Goal: Transaction & Acquisition: Purchase product/service

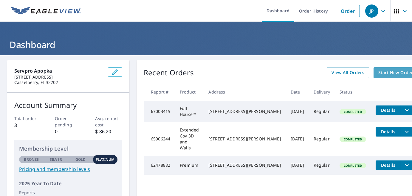
click at [378, 71] on span "Start New Order" at bounding box center [395, 72] width 35 height 7
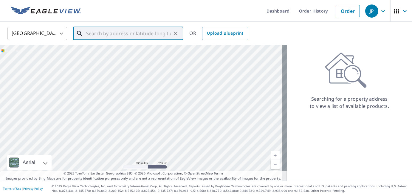
click at [116, 36] on input "text" at bounding box center [128, 33] width 85 height 17
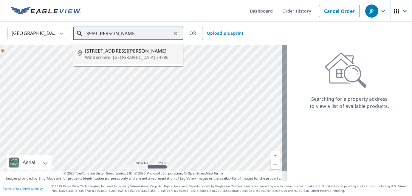
click at [88, 53] on span "[STREET_ADDRESS][PERSON_NAME]" at bounding box center [132, 50] width 94 height 7
type input "[STREET_ADDRESS][PERSON_NAME]"
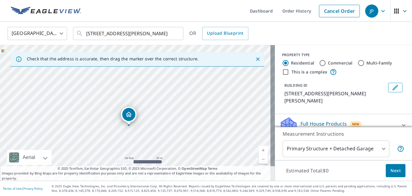
drag, startPoint x: 164, startPoint y: 132, endPoint x: 192, endPoint y: 51, distance: 85.5
click at [192, 47] on div "[STREET_ADDRESS][PERSON_NAME]" at bounding box center [137, 112] width 275 height 135
drag, startPoint x: 144, startPoint y: 108, endPoint x: 160, endPoint y: 93, distance: 22.4
click at [160, 93] on div "[STREET_ADDRESS][PERSON_NAME]" at bounding box center [137, 112] width 275 height 135
drag, startPoint x: 140, startPoint y: 97, endPoint x: 128, endPoint y: 93, distance: 12.3
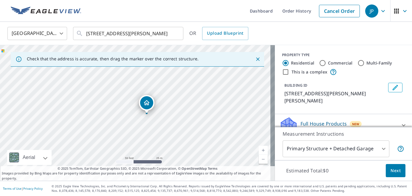
drag, startPoint x: 134, startPoint y: 100, endPoint x: 145, endPoint y: 102, distance: 11.7
click at [359, 149] on body "JP JP Dashboard Order History Cancel Order JP [GEOGRAPHIC_DATA] [GEOGRAPHIC_DAT…" at bounding box center [206, 98] width 412 height 196
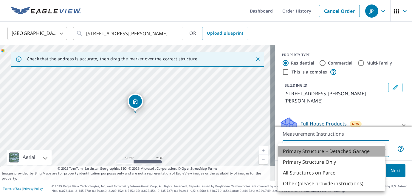
click at [359, 149] on li "Primary Structure + Detached Garage" at bounding box center [331, 150] width 107 height 11
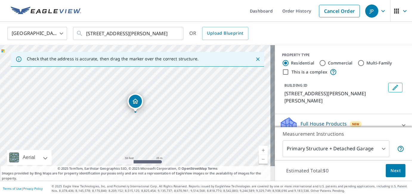
click at [381, 118] on div "Full House Products New" at bounding box center [338, 124] width 117 height 17
click at [342, 151] on body "JP JP Dashboard Order History Cancel Order JP [GEOGRAPHIC_DATA] [GEOGRAPHIC_DAT…" at bounding box center [206, 98] width 412 height 196
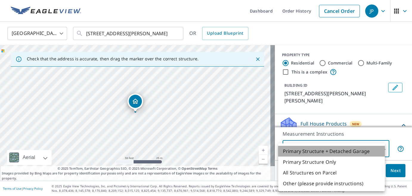
click at [318, 154] on li "Primary Structure + Detached Garage" at bounding box center [331, 150] width 107 height 11
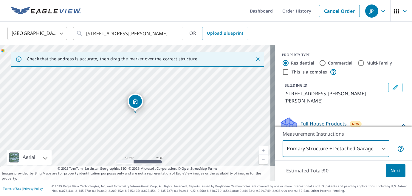
click at [374, 116] on div "Full House Products New" at bounding box center [340, 124] width 120 height 17
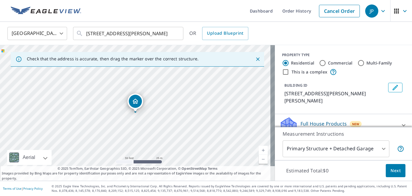
scroll to position [30, 0]
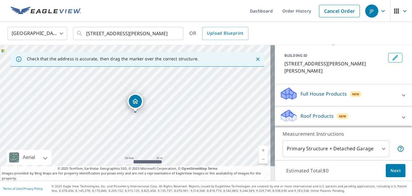
click at [367, 86] on div "Full House Products New" at bounding box center [338, 94] width 117 height 17
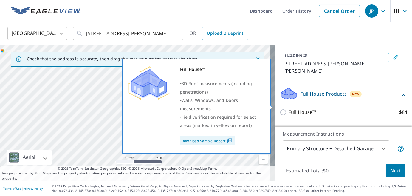
click at [280, 108] on input "Full House™ $84" at bounding box center [284, 111] width 9 height 7
checkbox input "true"
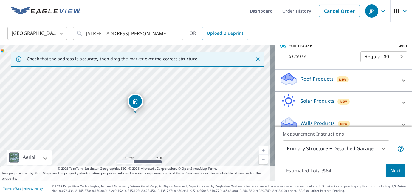
scroll to position [104, 0]
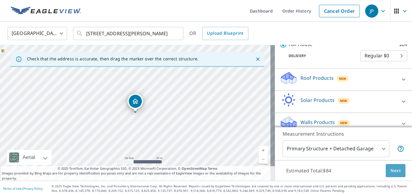
click at [394, 171] on span "Next" at bounding box center [395, 170] width 10 height 7
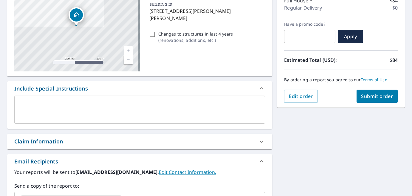
scroll to position [60, 0]
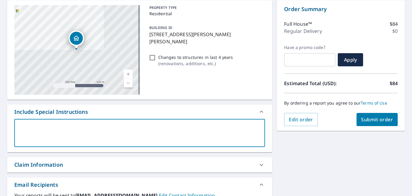
click at [126, 128] on textarea at bounding box center [139, 132] width 242 height 17
type textarea "T"
type textarea "x"
type textarea "TH"
type textarea "x"
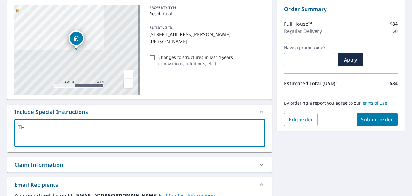
type textarea "THe"
type textarea "x"
type textarea "THe"
type textarea "x"
type textarea "THe p"
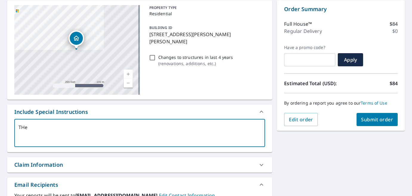
type textarea "x"
type textarea "THe pa"
type textarea "x"
type textarea "THe par"
type textarea "x"
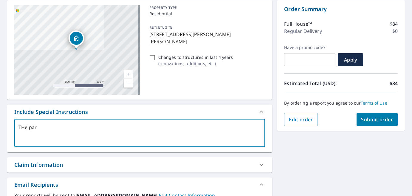
type textarea "THe parc"
type textarea "x"
type textarea "THe par"
type textarea "x"
type textarea "THe pa"
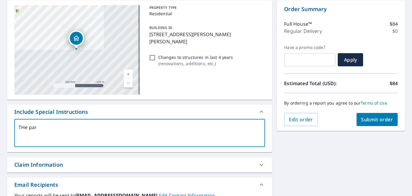
type textarea "x"
type textarea "THe p"
type textarea "x"
type textarea "THe"
type textarea "x"
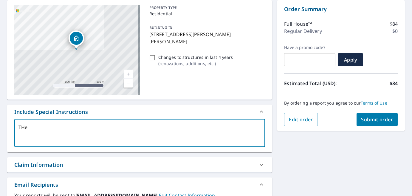
type textarea "THe"
type textarea "x"
type textarea "TH"
type textarea "x"
type textarea "T"
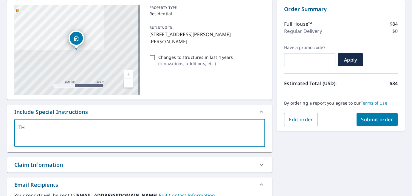
type textarea "x"
type textarea "Th"
type textarea "x"
type textarea "The"
type textarea "x"
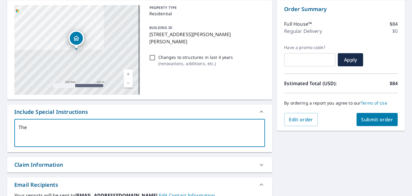
type textarea "The"
type textarea "x"
type textarea "The p"
type textarea "x"
type textarea "The pa"
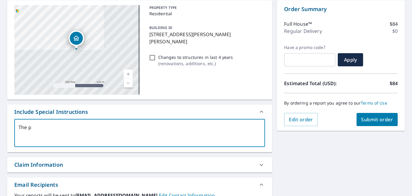
type textarea "x"
type textarea "The par"
type textarea "x"
type textarea "The parc"
type textarea "x"
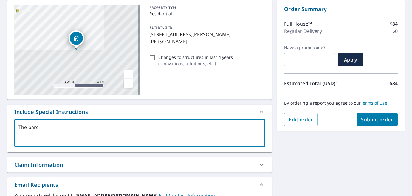
type textarea "The parce"
type textarea "x"
type textarea "The parcel"
type textarea "x"
type textarea "The parcel"
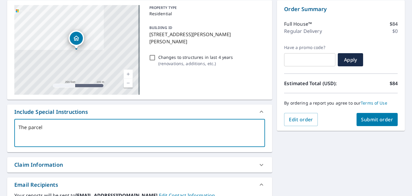
type textarea "x"
type textarea "The parcel a"
type textarea "x"
type textarea "The parcel ap"
type textarea "x"
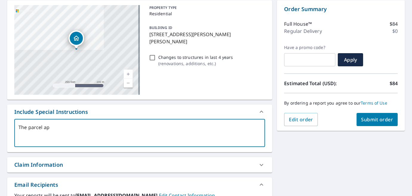
type textarea "The parcel app"
type textarea "x"
type textarea "The parcel appe"
type textarea "x"
type textarea "The parcel appea"
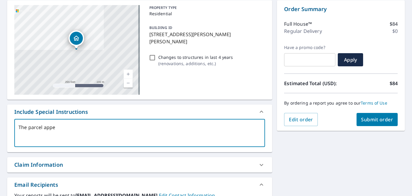
type textarea "x"
type textarea "The parcel appear"
type textarea "x"
type textarea "The parcel appears"
type textarea "x"
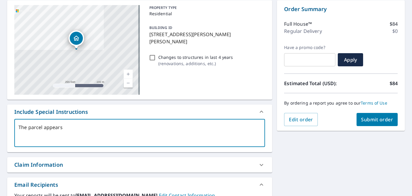
type textarea "The parcel appears"
type textarea "x"
type textarea "The parcel appears o"
type textarea "x"
type textarea "The parcel appears"
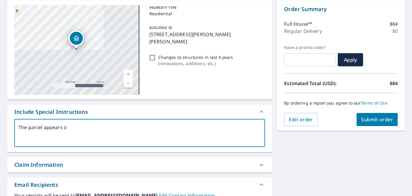
type textarea "x"
type textarea "The parcel appears t"
type textarea "x"
type textarea "The parcel appears to"
type textarea "x"
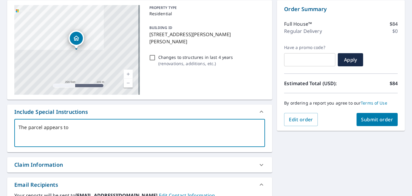
type textarea "The parcel appears to"
type textarea "x"
type textarea "The parcel appears to b"
type textarea "x"
type textarea "The parcel appears to be"
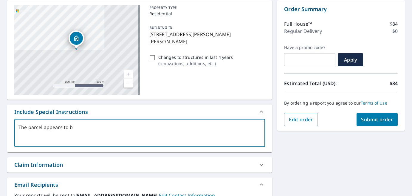
type textarea "x"
type textarea "The parcel appears to be"
type textarea "x"
type textarea "The parcel appears to be d"
type textarea "x"
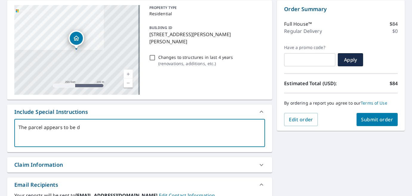
type textarea "The parcel appears to be di"
type textarea "x"
type textarea "The parcel appears to be div"
type textarea "x"
type textarea "The parcel appears to be divi"
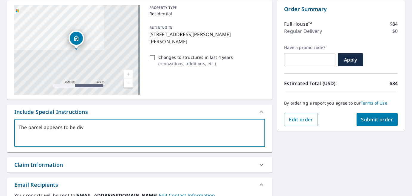
type textarea "x"
type textarea "The parcel appears to be divid"
type textarea "x"
type textarea "The parcel appears to be divide"
type textarea "x"
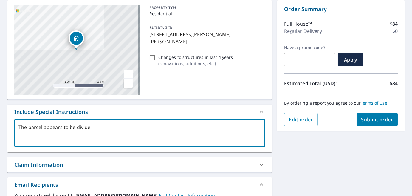
type textarea "The parcel appears to be divided"
type textarea "x"
type textarea "The parcel appears to be divided"
type textarea "x"
type textarea "The parcel appears to be divided i"
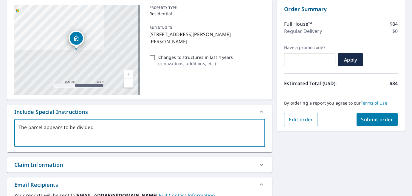
type textarea "x"
type textarea "The parcel appears to be divided in"
type textarea "x"
type textarea "The parcel appears to be divided int"
type textarea "x"
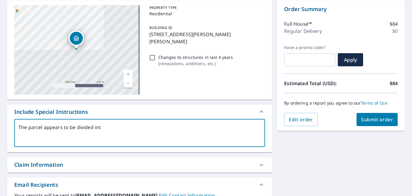
type textarea "The parcel appears to be divided into"
type textarea "x"
type textarea "The parcel appears to be divided into"
type textarea "x"
type textarea "The parcel appears to be divided into t"
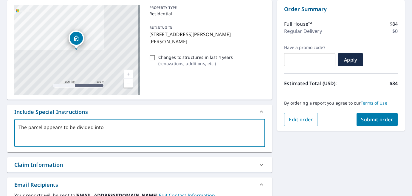
type textarea "x"
type textarea "The parcel appears to be divided into tw"
type textarea "x"
type textarea "The parcel appears to be divided into two"
type textarea "x"
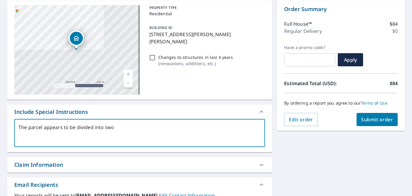
type textarea "The parcel appears to be divided into two"
type textarea "x"
type textarea "The parcel appears to be divided into two o"
type textarea "x"
type textarea "The parcel appears to be divided into two on"
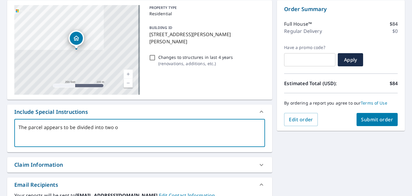
type textarea "x"
type textarea "The parcel appears to be divided into two on"
type textarea "x"
type textarea "The parcel appears to be divided into two on y"
type textarea "x"
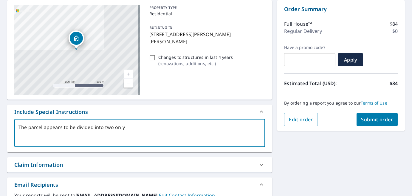
type textarea "The parcel appears to be divided into two on yo"
type textarea "x"
type textarea "The parcel appears to be divided into two on you"
type textarea "x"
type textarea "The parcel appears to be divided into two on your"
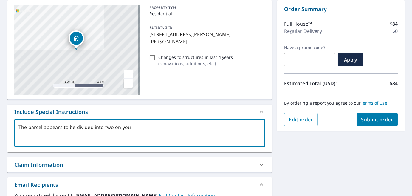
type textarea "x"
type textarea "The parcel appears to be divided into two on your"
type textarea "x"
type textarea "The parcel appears to be divided into two on your m"
type textarea "x"
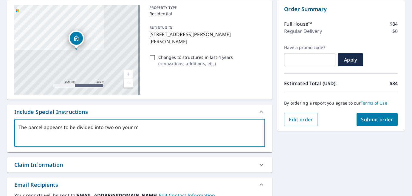
type textarea "The parcel appears to be divided into two on your ma"
type textarea "x"
type textarea "The parcel appears to be divided into two on your map"
type textarea "x"
type textarea "The parcel appears to be divided into two on your map."
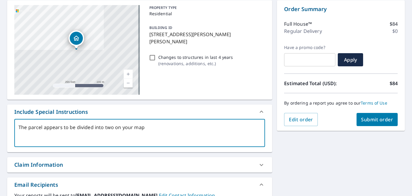
type textarea "x"
type textarea "The parcel appears to be divided into two on your map."
type textarea "x"
type textarea "The parcel appears to be divided into two on your map."
type textarea "x"
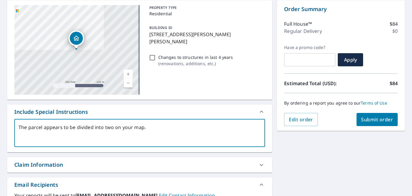
type textarea "The parcel appears to be divided into two on your map. T"
type textarea "x"
type textarea "The parcel appears to be divided into two on your map. Th"
type textarea "x"
type textarea "The parcel appears to be divided into two on your map. Thi"
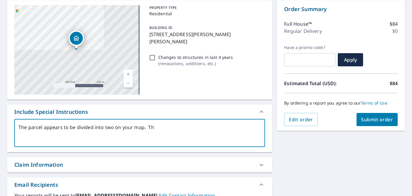
type textarea "x"
type textarea "The parcel appears to be divided into two on your map. This"
type textarea "x"
type textarea "The parcel appears to be divided into two on your map. This"
type textarea "x"
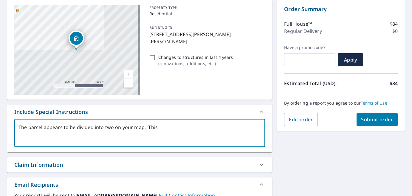
type textarea "The parcel appears to be divided into two on your map. This i"
type textarea "x"
type textarea "The parcel appears to be divided into two on your map. This is"
type textarea "x"
type textarea "The parcel appears to be divided into two on your map. This is"
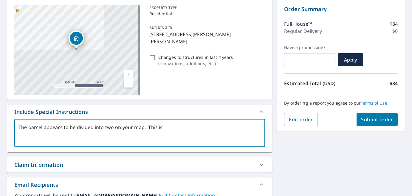
type textarea "x"
type textarea "The parcel appears to be divided into two on your map. This is t"
type textarea "x"
type textarea "The parcel appears to be divided into two on your map. This is th"
type textarea "x"
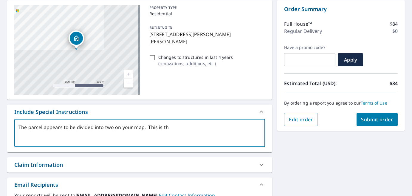
type textarea "The parcel appears to be divided into two on your map. This is the"
type textarea "x"
type textarea "The parcel appears to be divided into two on your map. This is the"
type textarea "x"
type textarea "The parcel appears to be divided into two on your map. This is the s"
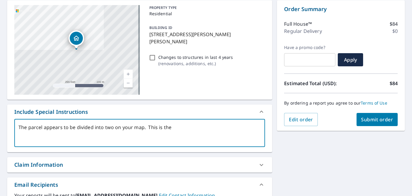
type textarea "x"
type textarea "The parcel appears to be divided into two on your map. This is the st"
type textarea "x"
type textarea "The parcel appears to be divided into two on your map. This is the str"
type textarea "x"
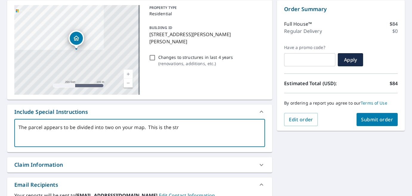
type textarea "The parcel appears to be divided into two on your map. This is the stru"
type textarea "x"
type textarea "The parcel appears to be divided into two on your map. This is the struc"
type textarea "x"
type textarea "The parcel appears to be divided into two on your map. This is the struct"
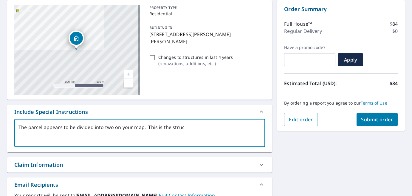
type textarea "x"
type textarea "The parcel appears to be divided into two on your map. This is the structu"
type textarea "x"
type textarea "The parcel appears to be divided into two on your map. This is the structur"
type textarea "x"
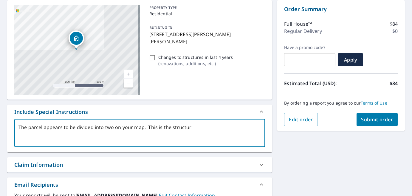
type textarea "The parcel appears to be divided into two on your map. This is the structure"
type textarea "x"
type textarea "The parcel appears to be divided into two on your map. This is the structure"
type textarea "x"
type textarea "The parcel appears to be divided into two on your map. This is the structure t"
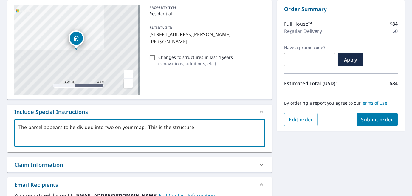
type textarea "x"
type textarea "The parcel appears to be divided into two on your map. This is the structure to"
type textarea "x"
type textarea "The parcel appears to be divided into two on your map. This is the structure to"
type textarea "x"
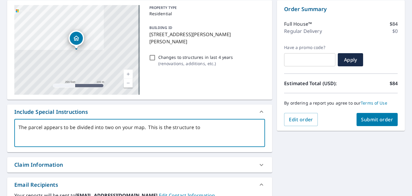
type textarea "The parcel appears to be divided into two on your map. This is the structure to…"
type textarea "x"
type textarea "The parcel appears to be divided into two on your map. This is the structure to…"
type textarea "x"
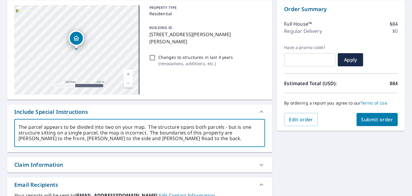
scroll to position [0, 0]
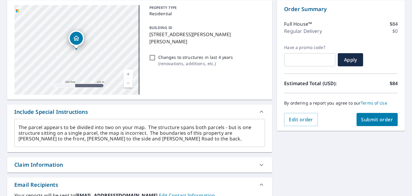
click at [214, 167] on div "Claim Information" at bounding box center [134, 164] width 240 height 8
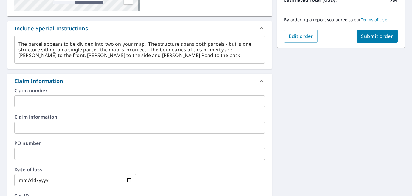
scroll to position [149, 0]
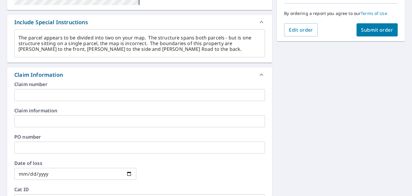
click at [57, 97] on input "text" at bounding box center [139, 95] width 251 height 12
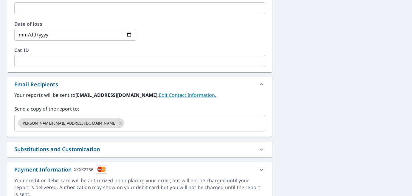
scroll to position [298, 0]
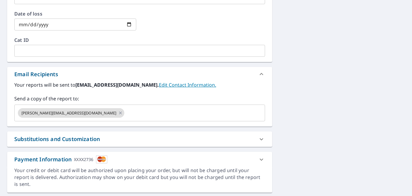
click at [104, 121] on div "Your reports will be sent to [EMAIL_ADDRESS][DOMAIN_NAME]. Edit Contact Informa…" at bounding box center [139, 103] width 265 height 45
click at [118, 114] on icon at bounding box center [120, 112] width 5 height 7
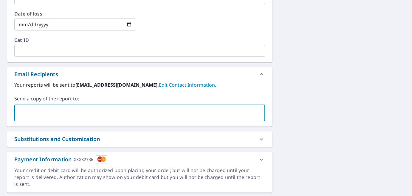
click at [52, 114] on input "text" at bounding box center [135, 112] width 236 height 11
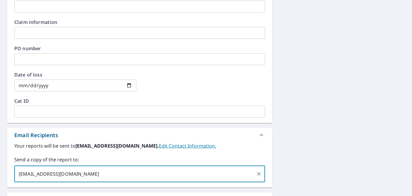
scroll to position [307, 0]
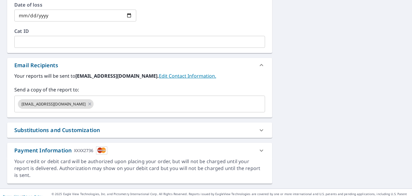
click at [195, 127] on div "Substitutions and Customization" at bounding box center [134, 130] width 240 height 8
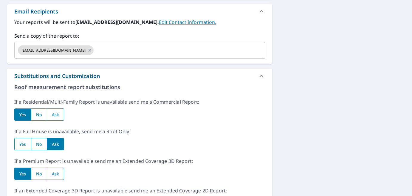
scroll to position [367, 0]
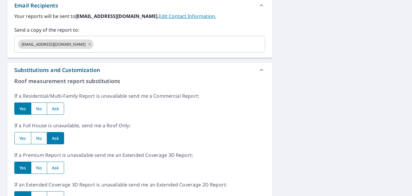
click at [39, 109] on input "radio" at bounding box center [39, 108] width 16 height 12
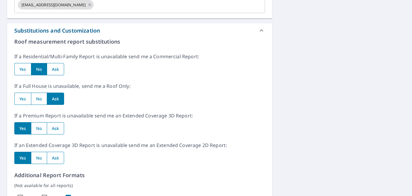
scroll to position [426, 0]
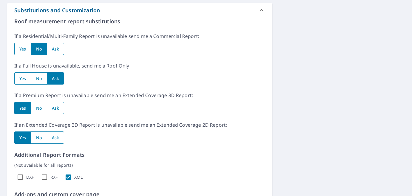
click at [34, 77] on input "radio" at bounding box center [39, 78] width 16 height 12
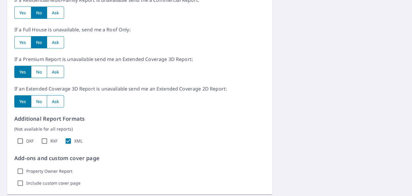
scroll to position [486, 0]
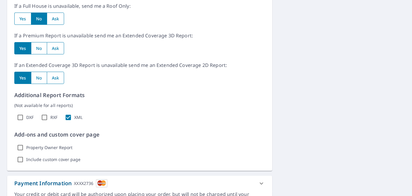
click at [61, 47] on input "radio" at bounding box center [56, 48] width 18 height 12
click at [60, 79] on input "radio" at bounding box center [56, 78] width 18 height 12
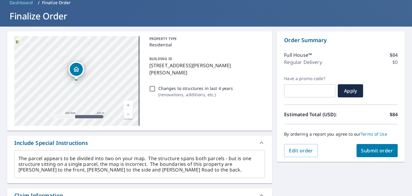
scroll to position [60, 0]
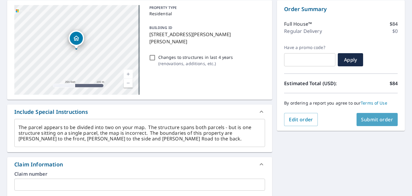
click at [376, 121] on span "Submit order" at bounding box center [377, 119] width 32 height 7
